Goal: Find specific page/section: Find specific page/section

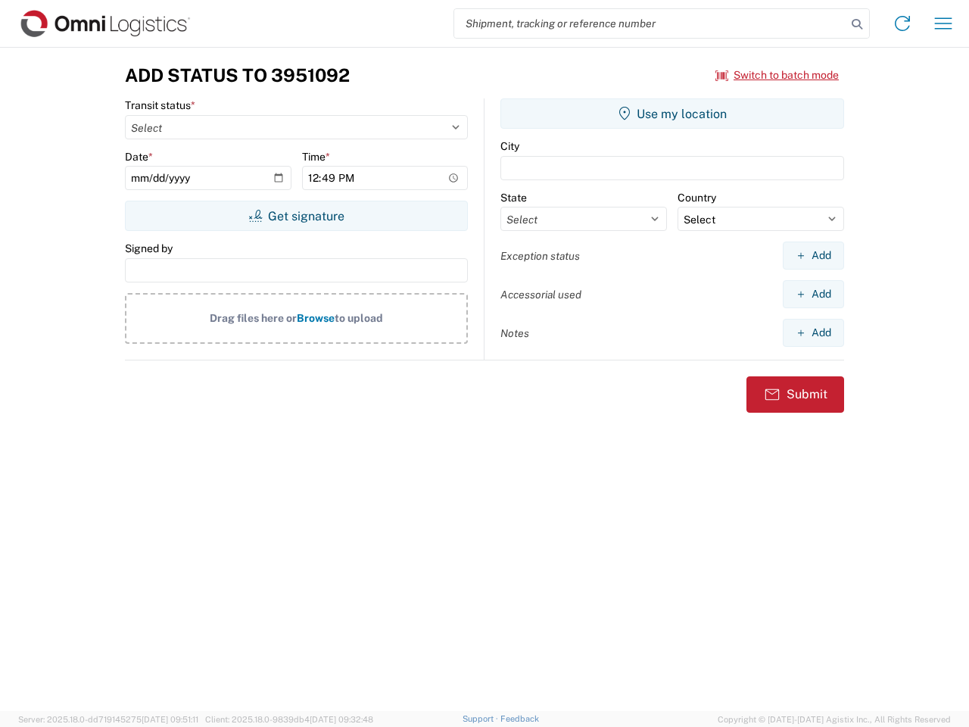
click at [651, 23] on input "search" at bounding box center [650, 23] width 392 height 29
click at [857, 24] on icon at bounding box center [857, 24] width 21 height 21
click at [903, 23] on icon at bounding box center [903, 23] width 24 height 24
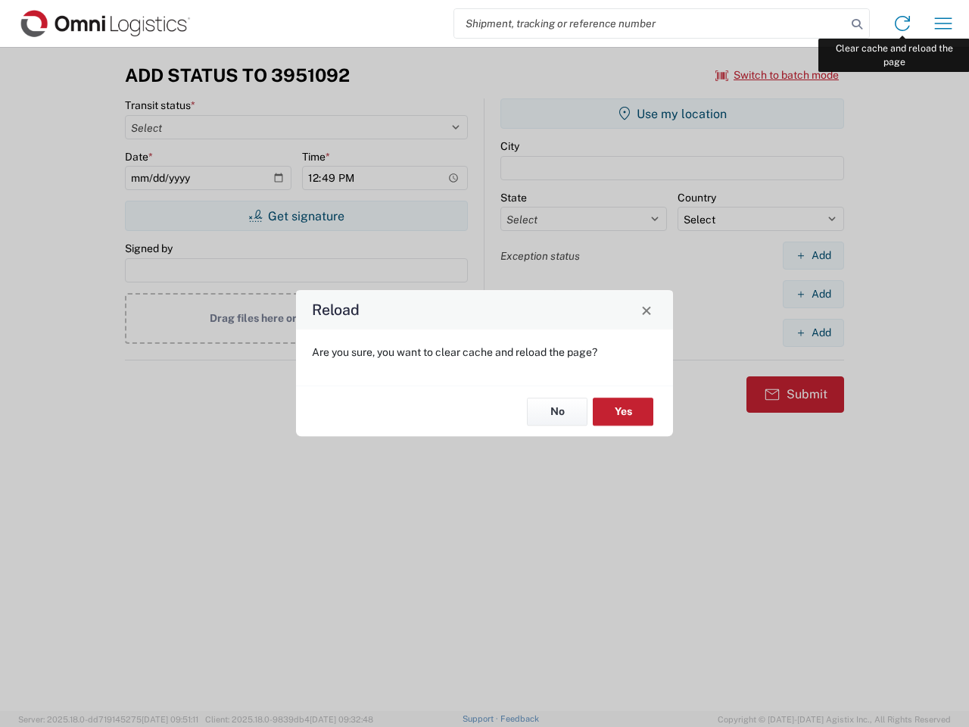
click at [944, 23] on div "Reload Are you sure, you want to clear cache and reload the page? No Yes" at bounding box center [484, 363] width 969 height 727
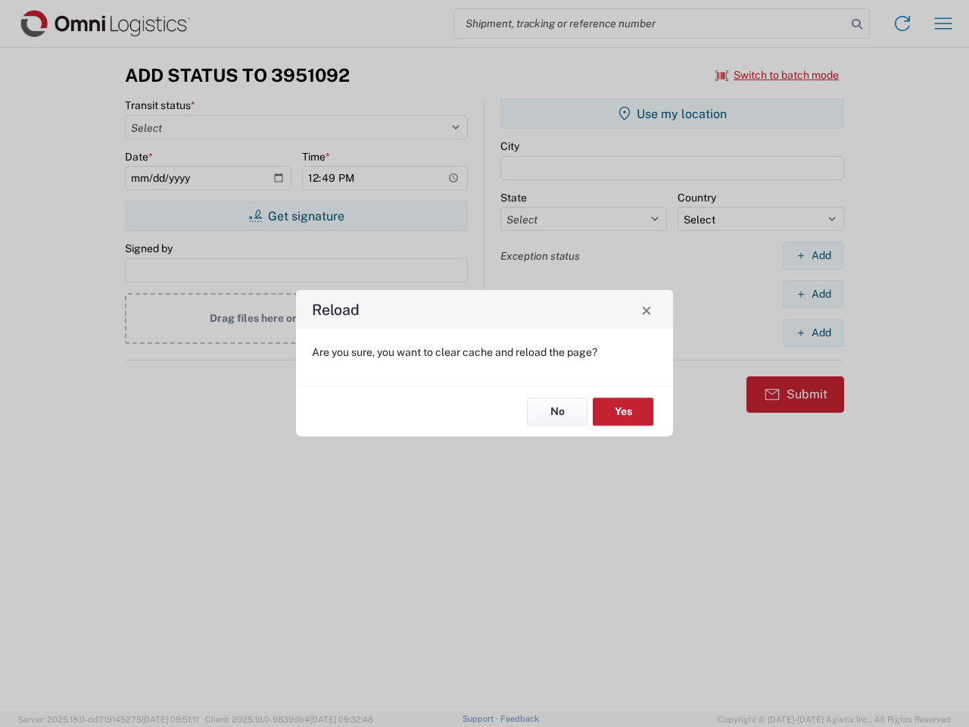
click at [778, 75] on div "Reload Are you sure, you want to clear cache and reload the page? No Yes" at bounding box center [484, 363] width 969 height 727
click at [296, 216] on div "Reload Are you sure, you want to clear cache and reload the page? No Yes" at bounding box center [484, 363] width 969 height 727
click at [672, 114] on div "Reload Are you sure, you want to clear cache and reload the page? No Yes" at bounding box center [484, 363] width 969 height 727
click at [813, 255] on div "Reload Are you sure, you want to clear cache and reload the page? No Yes" at bounding box center [484, 363] width 969 height 727
click at [813, 294] on div "Reload Are you sure, you want to clear cache and reload the page? No Yes" at bounding box center [484, 363] width 969 height 727
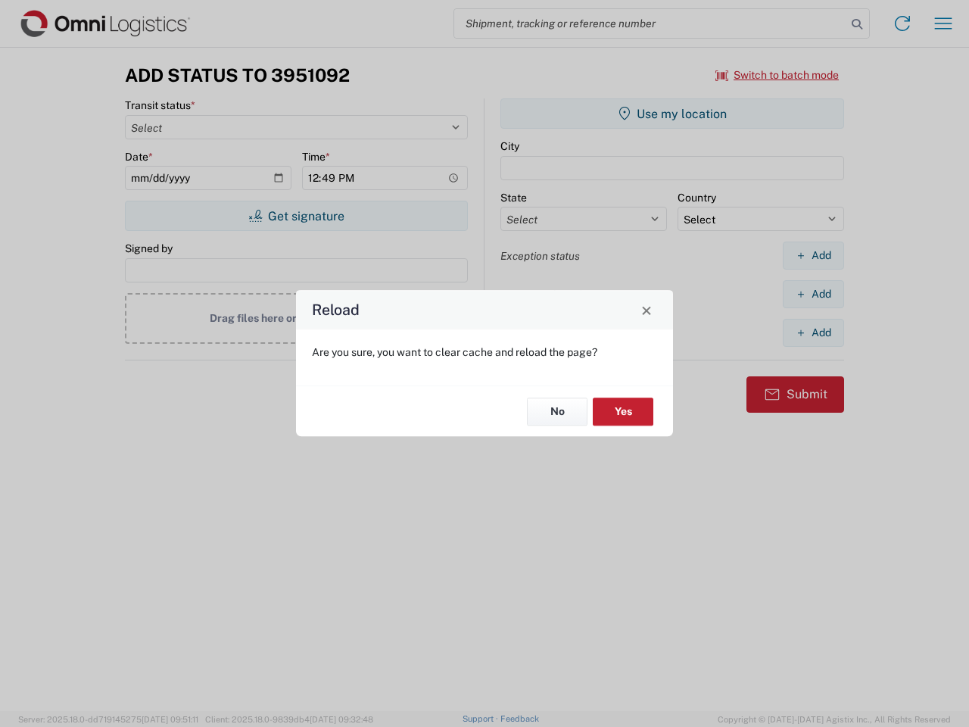
click at [813, 332] on div "Reload Are you sure, you want to clear cache and reload the page? No Yes" at bounding box center [484, 363] width 969 height 727
